Goal: Feedback & Contribution: Contribute content

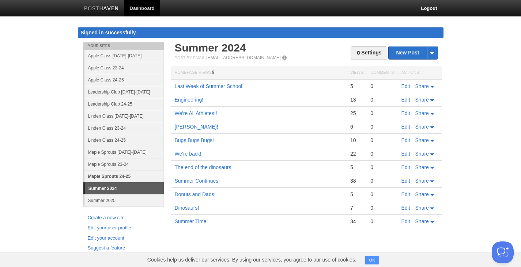
click at [125, 174] on link "Maple Sprouts 24-25" at bounding box center [123, 176] width 79 height 12
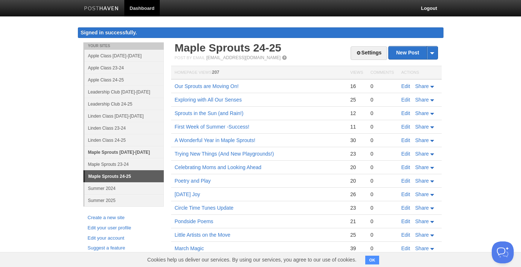
click at [138, 152] on link "Maple Sprouts [DATE]-[DATE]" at bounding box center [123, 152] width 79 height 12
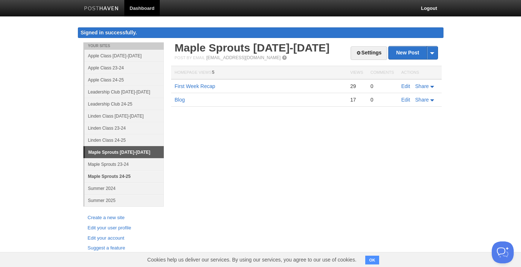
click at [133, 177] on link "Maple Sprouts 24-25" at bounding box center [123, 176] width 79 height 12
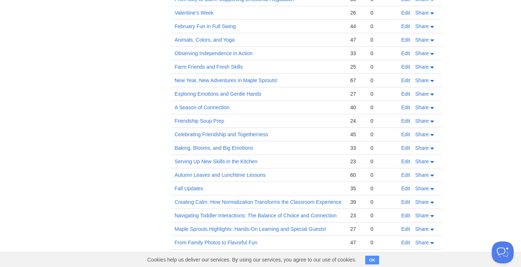
scroll to position [321, 0]
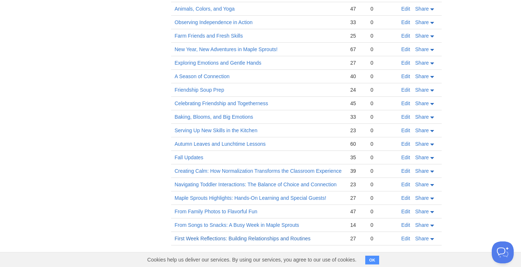
click at [244, 238] on link "First Week Reflections: Building Relationships and Routines" at bounding box center [243, 239] width 136 height 6
click at [270, 223] on link "From Songs to Snacks: A Busy Week in Maple Sprouts" at bounding box center [237, 225] width 125 height 6
click at [231, 212] on link "From Family Photos to Flavorful Fun" at bounding box center [216, 212] width 83 height 6
click at [295, 199] on link "Maple Sprouts Highlights: Hands-On Learning and Special Guests!" at bounding box center [251, 198] width 152 height 6
click at [263, 182] on link "Navigating Toddler Interactions: The Balance of Choice and Connection" at bounding box center [256, 185] width 162 height 6
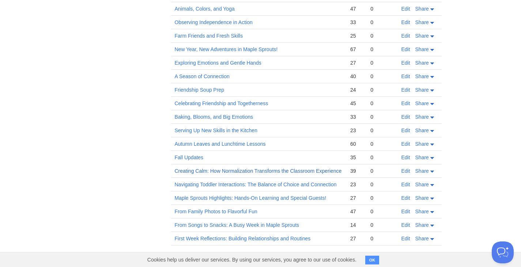
click at [217, 172] on link "Creating Calm: How Normalization Transforms the Classroom Experience" at bounding box center [258, 171] width 167 height 6
click at [224, 144] on link "Autumn Leaves and Lunchtime Lessons" at bounding box center [220, 144] width 91 height 6
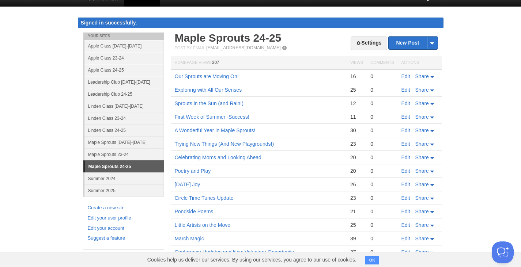
scroll to position [0, 0]
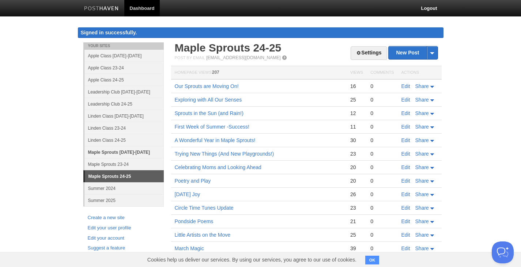
click at [154, 151] on link "Maple Sprouts [DATE]-[DATE]" at bounding box center [123, 152] width 79 height 12
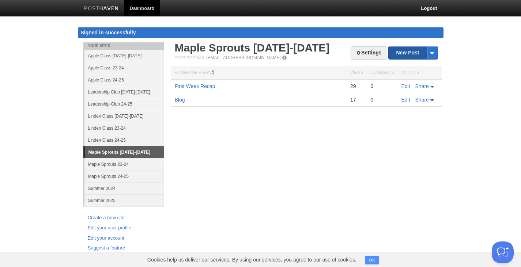
click at [400, 55] on link "New Post" at bounding box center [412, 52] width 49 height 13
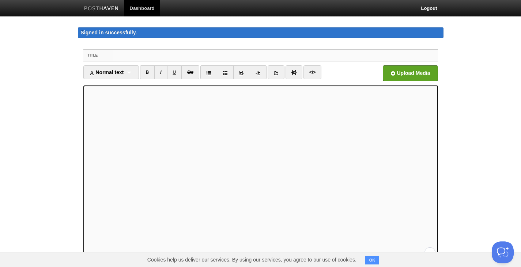
click at [159, 54] on input "Title" at bounding box center [275, 56] width 325 height 12
click at [276, 60] on input "Title" at bounding box center [275, 56] width 325 height 12
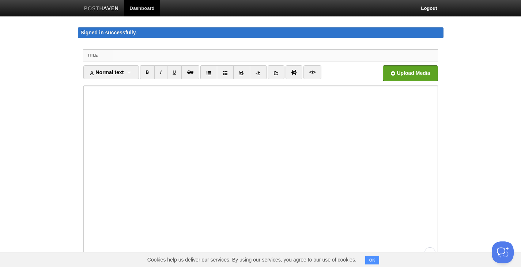
click at [317, 53] on input "Title" at bounding box center [275, 56] width 325 height 12
click at [85, 144] on iframe at bounding box center [260, 172] width 354 height 175
click at [123, 54] on input "Title" at bounding box center [275, 56] width 325 height 12
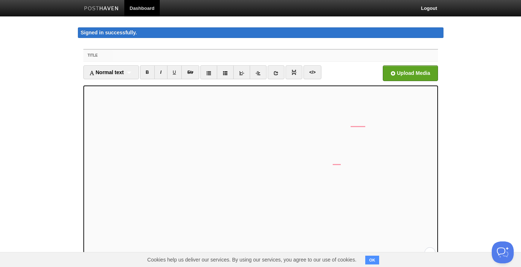
click at [152, 58] on input "Title" at bounding box center [275, 56] width 325 height 12
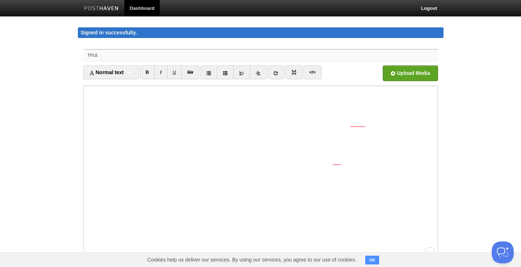
type input "l"
type input "Lunchtime Lessons"
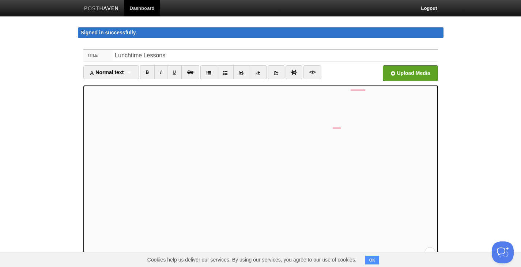
scroll to position [73, 0]
click at [205, 72] on link at bounding box center [208, 72] width 17 height 14
click at [211, 72] on icon at bounding box center [208, 73] width 5 height 5
click at [209, 69] on link at bounding box center [208, 72] width 17 height 14
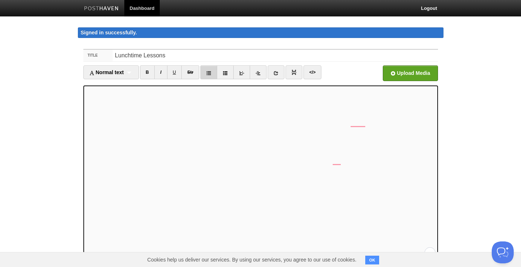
click at [209, 70] on link at bounding box center [208, 72] width 17 height 14
click at [211, 73] on icon at bounding box center [208, 73] width 5 height 5
click at [212, 76] on link at bounding box center [208, 72] width 17 height 14
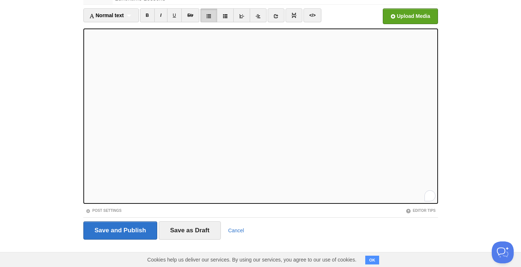
scroll to position [73, 0]
click at [159, 15] on link "I" at bounding box center [160, 15] width 13 height 14
click at [161, 15] on link "I" at bounding box center [160, 15] width 13 height 14
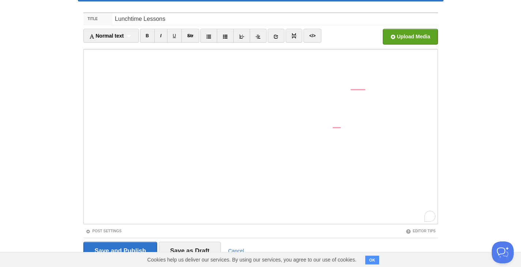
scroll to position [0, 0]
click at [140, 248] on input "Save and Publish" at bounding box center [120, 251] width 74 height 18
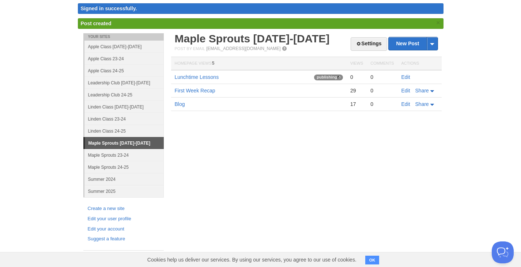
scroll to position [24, 0]
click at [210, 79] on link "Lunchtime Lessons" at bounding box center [197, 77] width 44 height 6
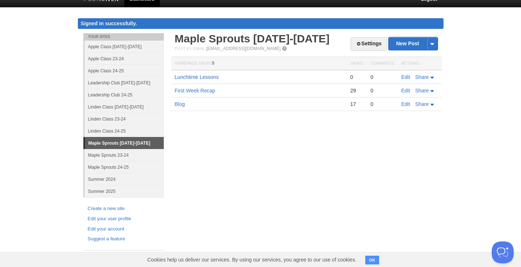
scroll to position [9, 0]
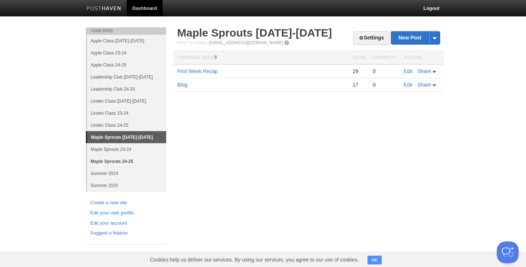
click at [143, 162] on link "Maple Sprouts 24-25" at bounding box center [126, 161] width 79 height 12
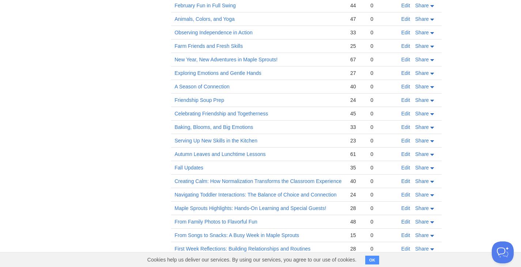
scroll to position [306, 0]
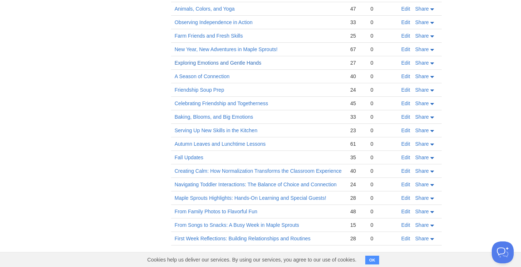
click at [253, 62] on link "Exploring Emotions and Gentle Hands" at bounding box center [218, 63] width 87 height 6
click at [245, 238] on link "First Week Reflections: Building Relationships and Routines" at bounding box center [243, 239] width 136 height 6
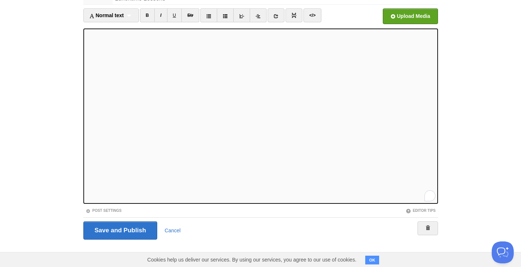
scroll to position [198, 0]
click at [152, 16] on link "B" at bounding box center [147, 15] width 15 height 14
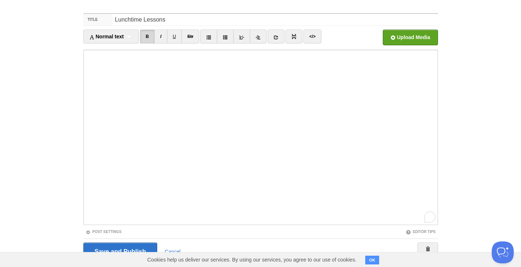
scroll to position [42, 0]
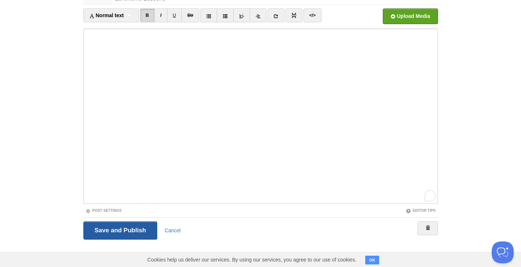
click at [119, 228] on input "Save and Publish" at bounding box center [120, 230] width 74 height 18
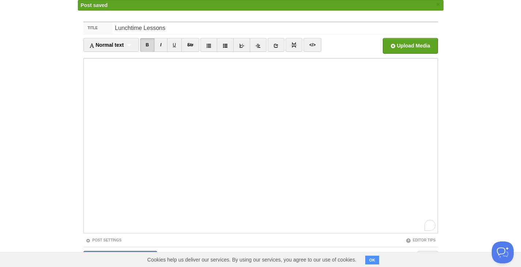
scroll to position [9, 0]
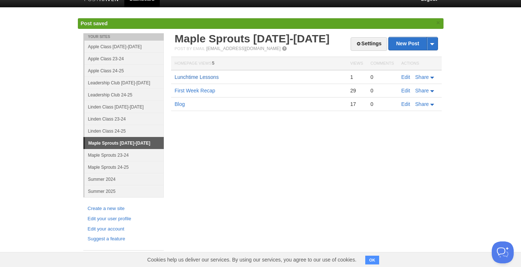
click at [201, 79] on link "Lunchtime Lessons" at bounding box center [197, 77] width 44 height 6
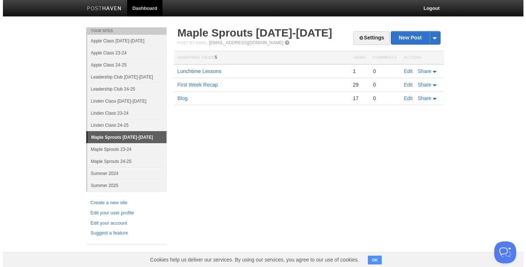
scroll to position [0, 0]
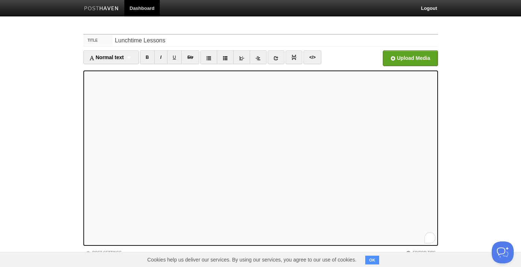
scroll to position [37, 0]
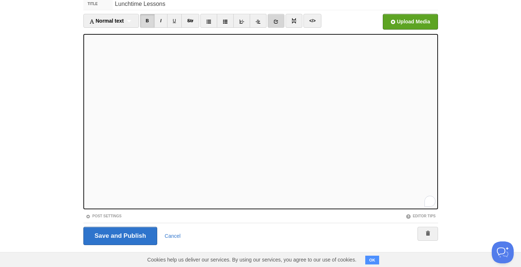
click at [278, 22] on icon at bounding box center [275, 21] width 5 height 5
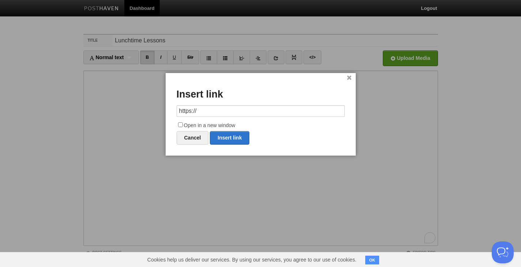
drag, startPoint x: 201, startPoint y: 109, endPoint x: 157, endPoint y: 110, distance: 43.1
click at [157, 110] on body "Dashboard Logout Your Sites Apple Class 2025-2026 Apple Class 23-24 Apple Class…" at bounding box center [260, 154] width 521 height 309
type input "https://photos.app.goo.gl/y7UwrC9w9HjU9f2a7"
click at [181, 123] on input "Open in a new window" at bounding box center [180, 124] width 5 height 5
checkbox input "true"
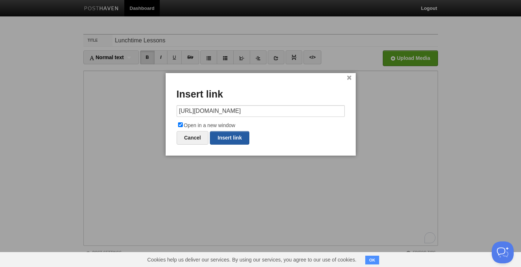
click at [226, 144] on link "Insert link" at bounding box center [229, 138] width 39 height 14
type input "https://"
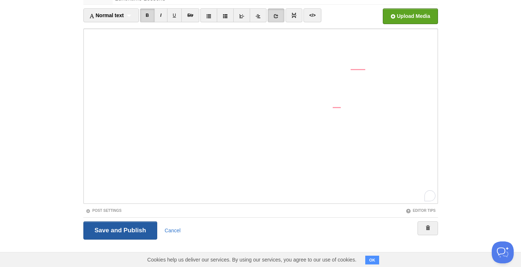
click at [140, 234] on input "Save and Publish" at bounding box center [120, 230] width 74 height 18
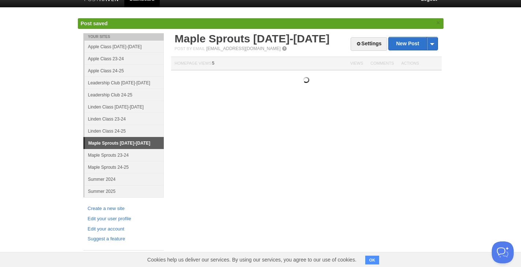
scroll to position [9, 0]
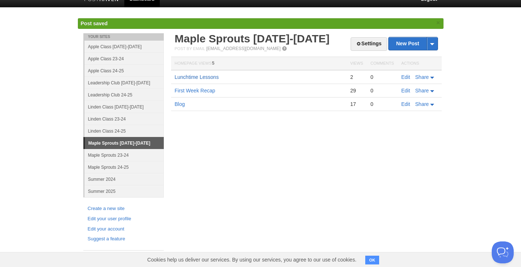
click at [207, 74] on td "Lunchtime Lessons" at bounding box center [258, 77] width 175 height 14
click at [207, 74] on link "Lunchtime Lessons" at bounding box center [197, 77] width 44 height 6
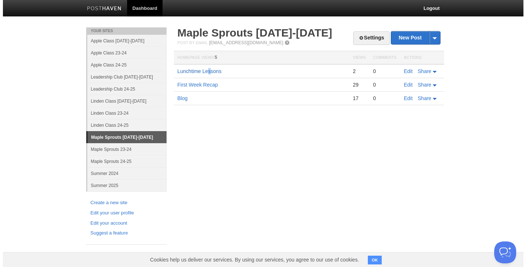
scroll to position [0, 0]
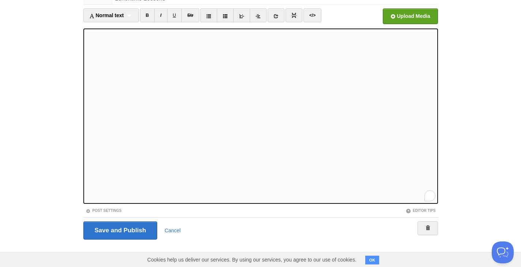
scroll to position [110, 0]
click at [132, 228] on input "Save and Publish" at bounding box center [120, 230] width 74 height 18
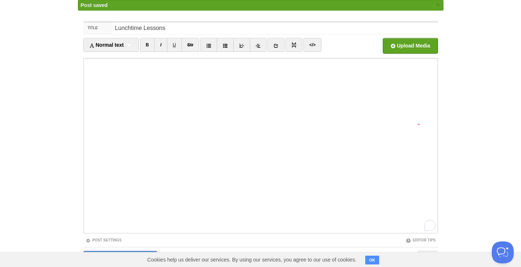
scroll to position [9, 0]
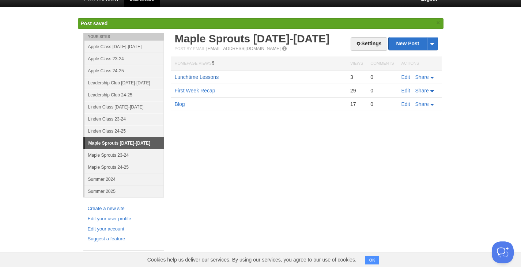
click at [207, 79] on link "Lunchtime Lessons" at bounding box center [197, 77] width 44 height 6
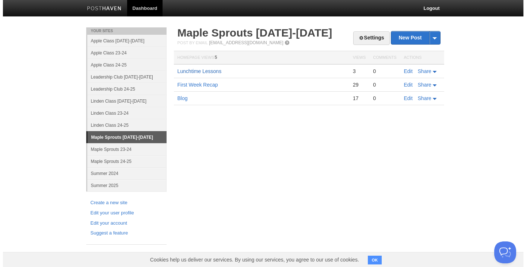
scroll to position [0, 0]
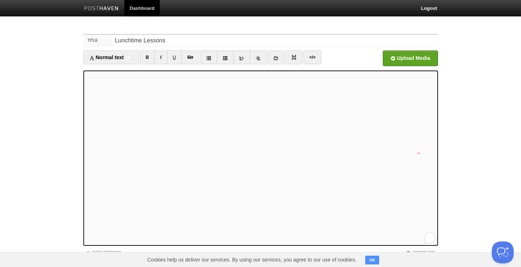
scroll to position [110, 0]
click at [210, 53] on link at bounding box center [208, 57] width 17 height 14
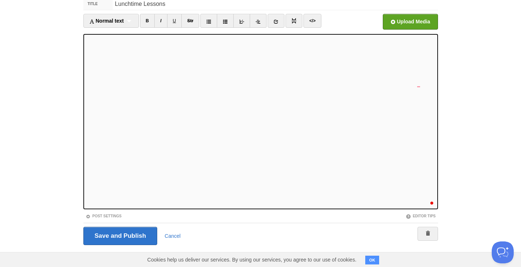
scroll to position [42, 0]
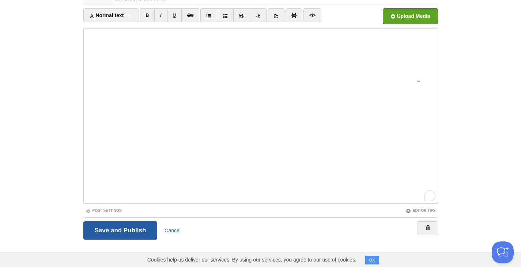
click at [122, 236] on input "Save and Publish" at bounding box center [120, 230] width 74 height 18
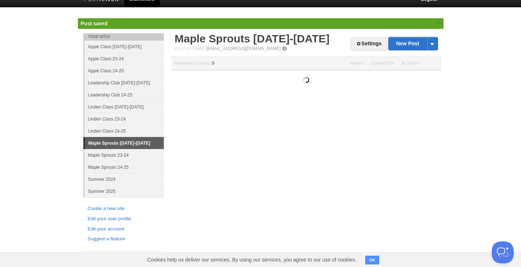
scroll to position [9, 0]
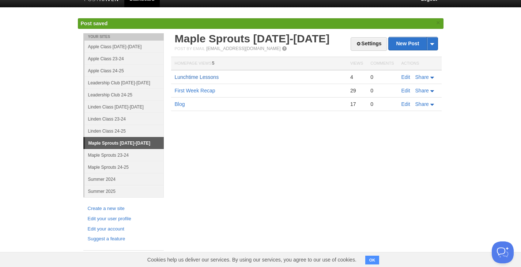
click at [198, 78] on link "Lunchtime Lessons" at bounding box center [197, 77] width 44 height 6
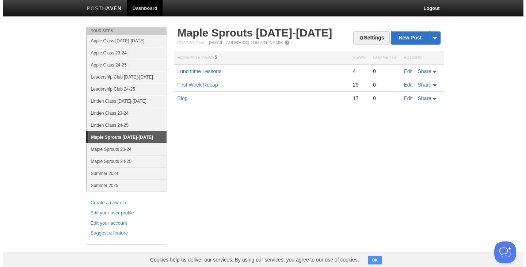
scroll to position [0, 0]
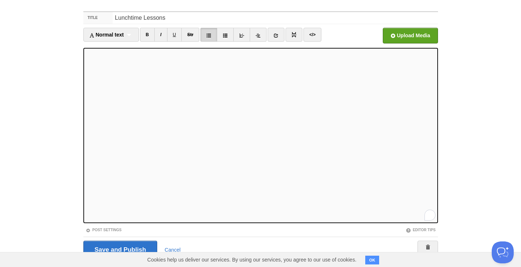
scroll to position [42, 0]
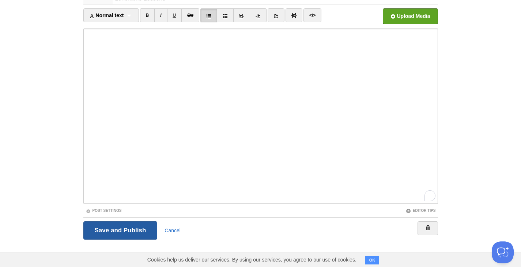
click at [112, 231] on input "Save and Publish" at bounding box center [120, 230] width 74 height 18
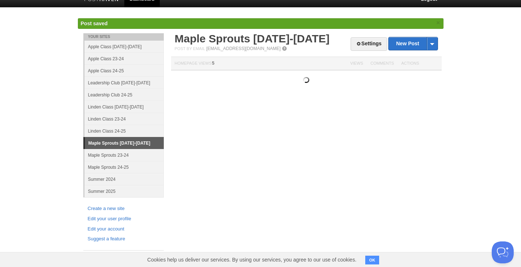
scroll to position [9, 0]
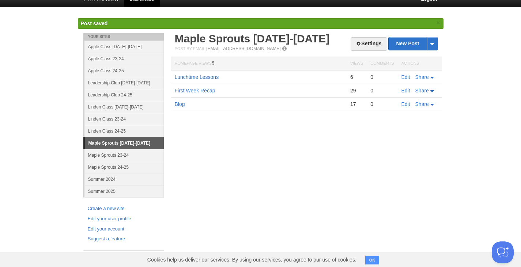
click at [216, 76] on link "Lunchtime Lessons" at bounding box center [197, 77] width 44 height 6
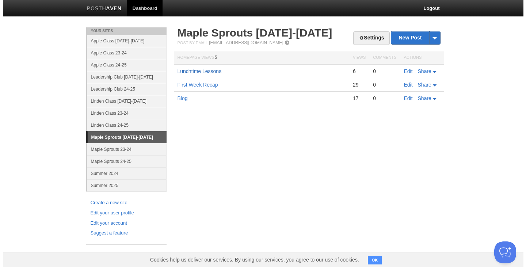
scroll to position [0, 0]
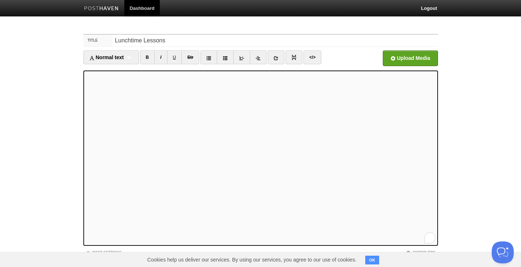
scroll to position [183, 0]
click at [209, 52] on link at bounding box center [208, 57] width 17 height 14
click at [209, 56] on icon at bounding box center [208, 58] width 5 height 5
click at [211, 56] on icon at bounding box center [208, 58] width 5 height 5
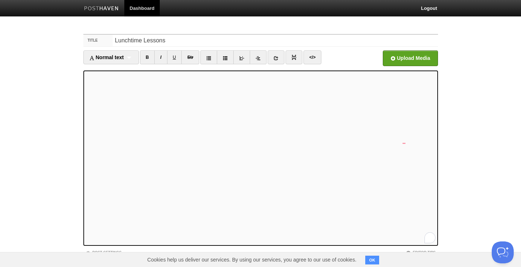
click at [85, 127] on iframe at bounding box center [260, 158] width 354 height 175
click at [213, 55] on link at bounding box center [208, 57] width 17 height 14
click at [209, 58] on icon at bounding box center [208, 58] width 5 height 5
click at [213, 59] on link at bounding box center [208, 57] width 17 height 14
click at [213, 57] on link at bounding box center [208, 57] width 17 height 14
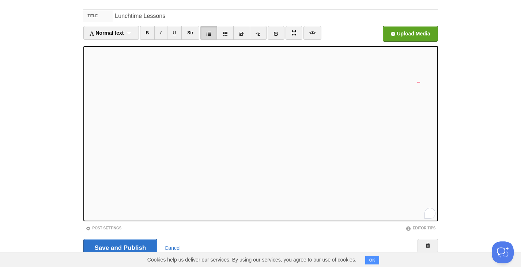
scroll to position [42, 0]
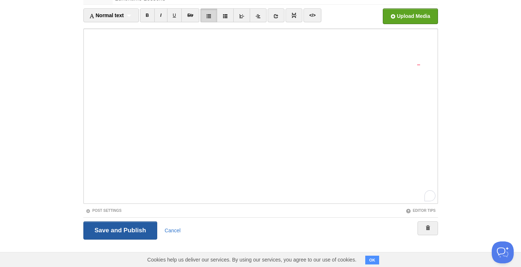
click at [124, 226] on input "Save and Publish" at bounding box center [120, 230] width 74 height 18
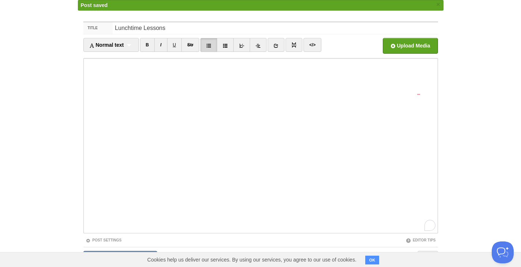
scroll to position [9, 0]
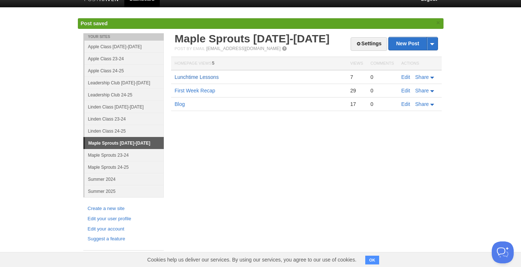
click at [215, 75] on link "Lunchtime Lessons" at bounding box center [197, 77] width 44 height 6
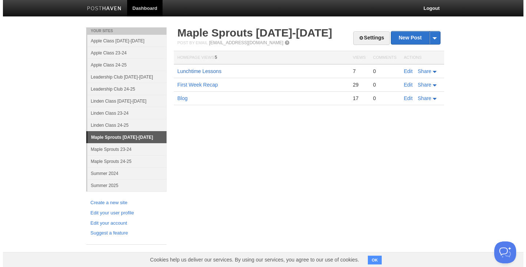
scroll to position [0, 0]
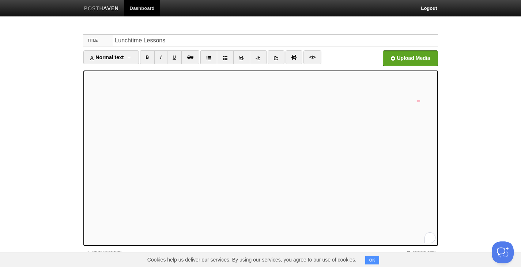
scroll to position [146, 0]
click at [147, 56] on link "B" at bounding box center [147, 57] width 15 height 14
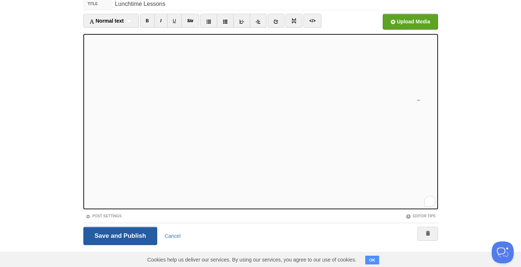
click at [107, 233] on input "Save and Publish" at bounding box center [120, 236] width 74 height 18
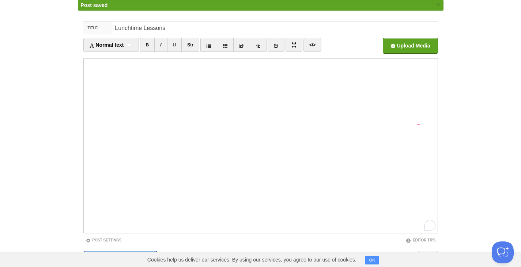
scroll to position [9, 0]
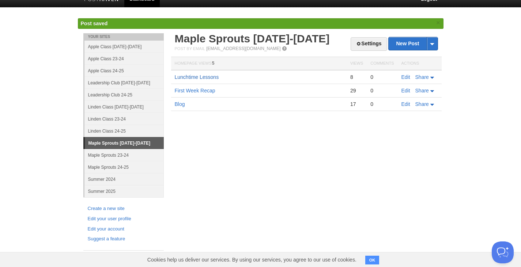
click at [216, 78] on link "Lunchtime Lessons" at bounding box center [197, 77] width 44 height 6
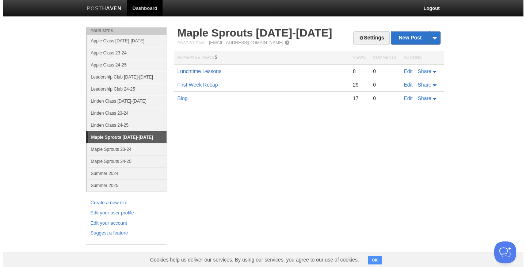
scroll to position [0, 0]
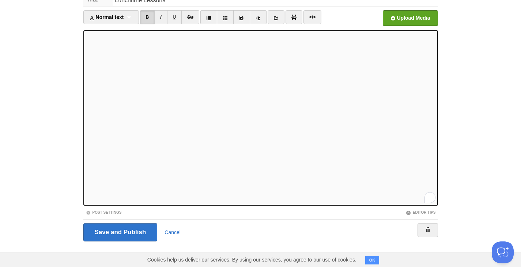
scroll to position [42, 0]
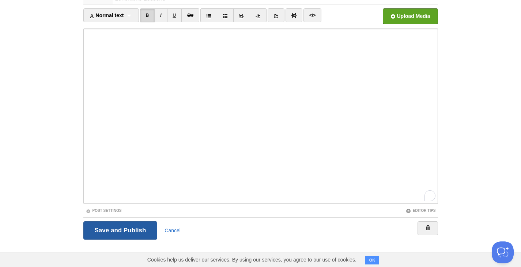
click at [114, 228] on input "Save and Publish" at bounding box center [120, 230] width 74 height 18
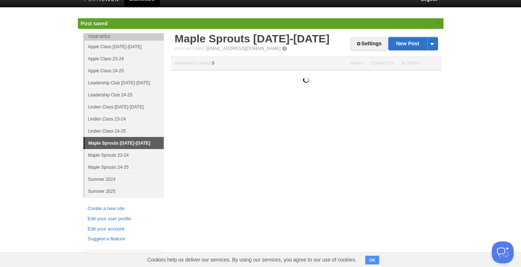
scroll to position [9, 0]
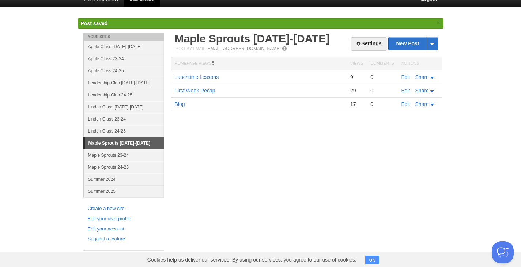
click at [215, 77] on link "Lunchtime Lessons" at bounding box center [197, 77] width 44 height 6
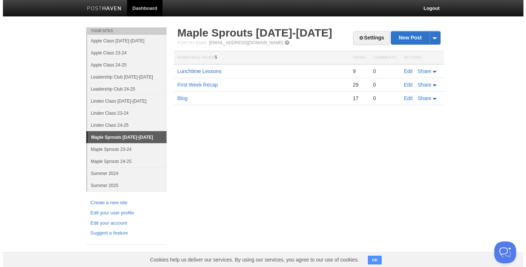
scroll to position [0, 0]
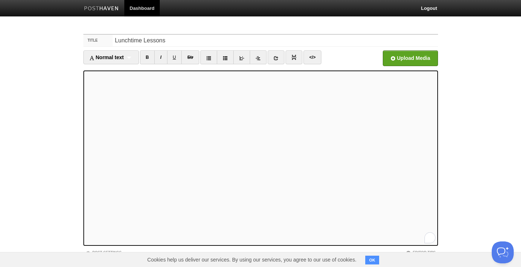
scroll to position [214, 0]
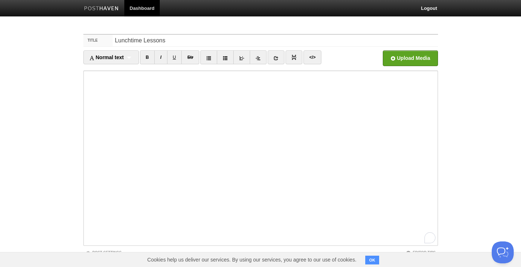
click at [85, 128] on iframe at bounding box center [260, 158] width 354 height 175
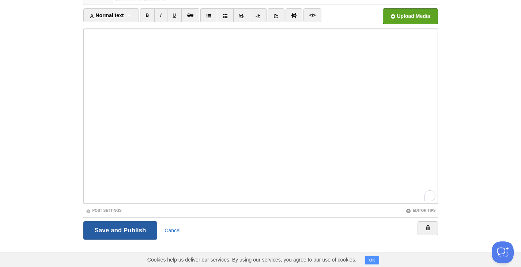
click at [119, 226] on input "Save and Publish" at bounding box center [120, 230] width 74 height 18
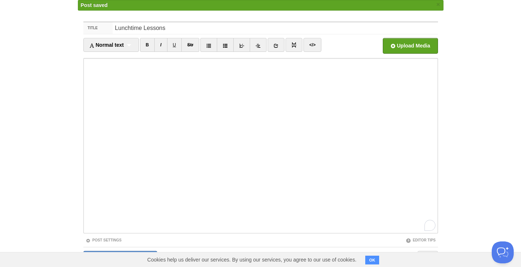
scroll to position [9, 0]
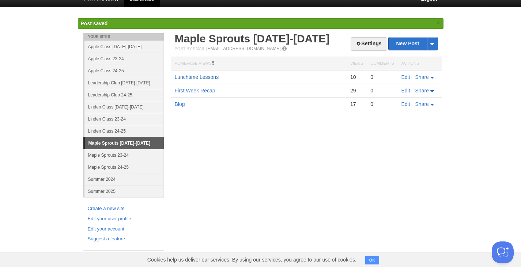
click at [214, 78] on link "Lunchtime Lessons" at bounding box center [197, 77] width 44 height 6
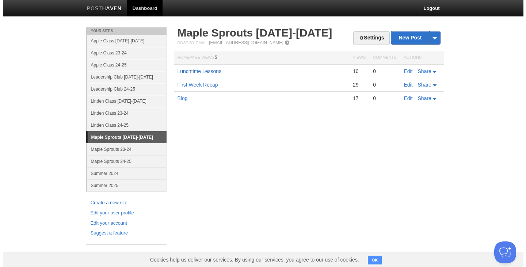
scroll to position [0, 0]
